Goal: Task Accomplishment & Management: Manage account settings

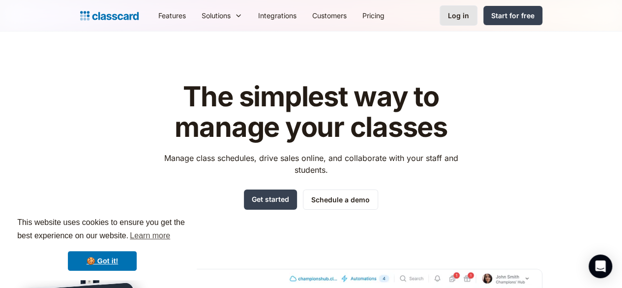
click at [469, 16] on div "Log in" at bounding box center [458, 15] width 21 height 10
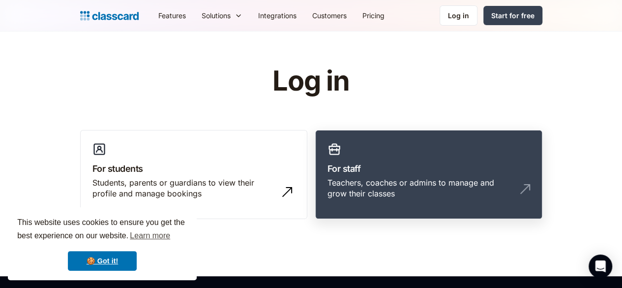
click at [352, 173] on h3 "For staff" at bounding box center [428, 168] width 203 height 13
